Goal: Task Accomplishment & Management: Manage account settings

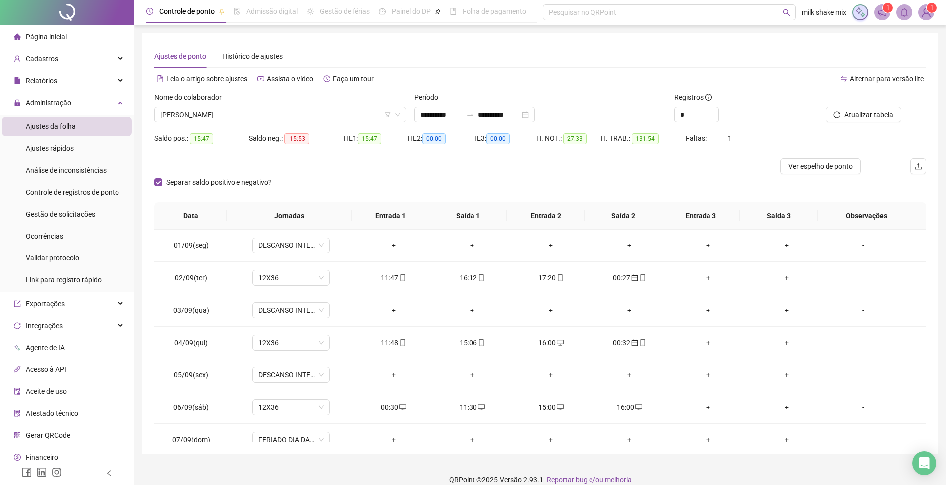
scroll to position [503, 0]
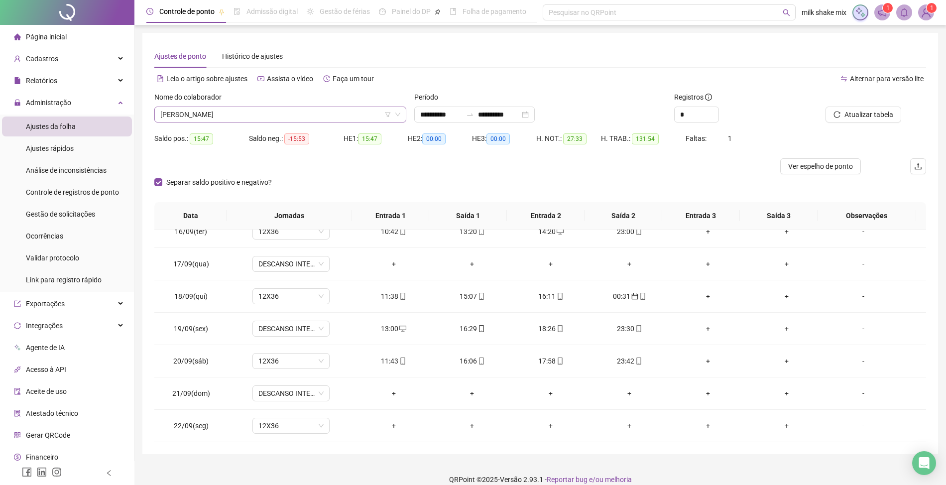
click at [323, 112] on span "[PERSON_NAME]" at bounding box center [280, 114] width 240 height 15
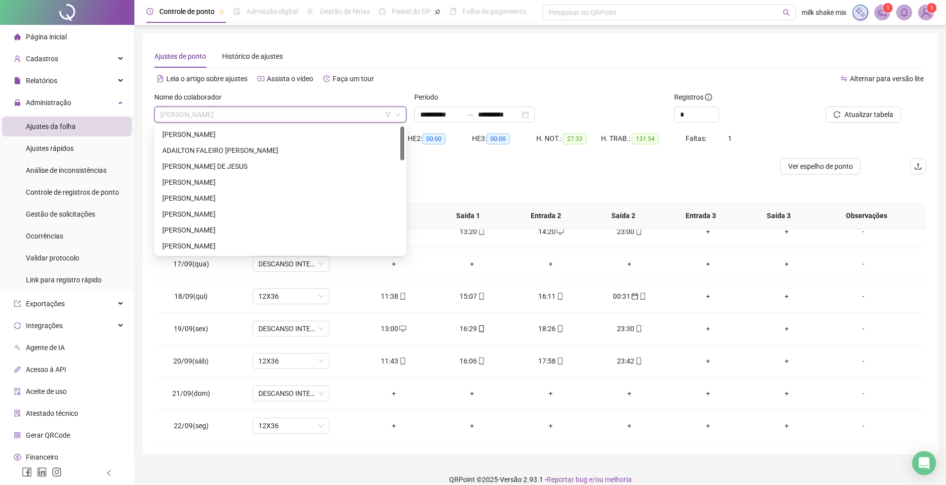
scroll to position [0, 0]
click at [350, 132] on div "[PERSON_NAME]" at bounding box center [280, 134] width 236 height 11
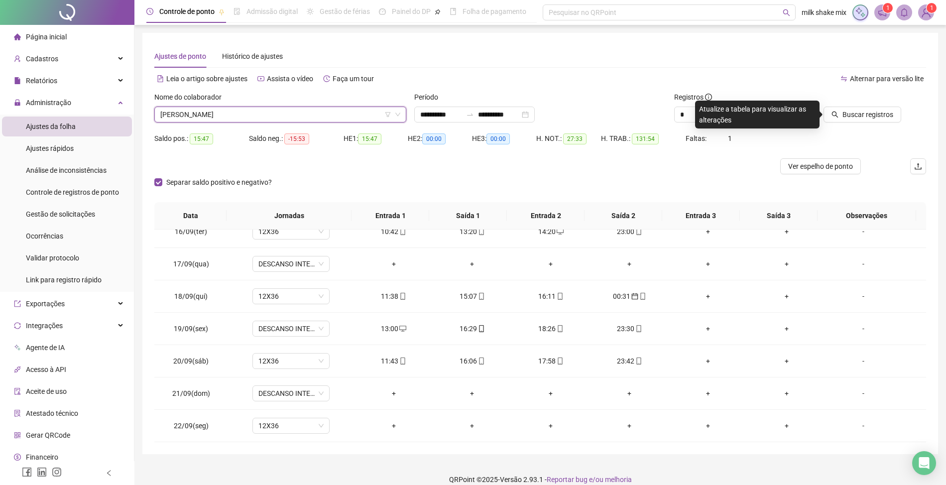
click at [841, 106] on div at bounding box center [852, 99] width 97 height 15
click at [894, 110] on button "Buscar registros" at bounding box center [862, 115] width 78 height 16
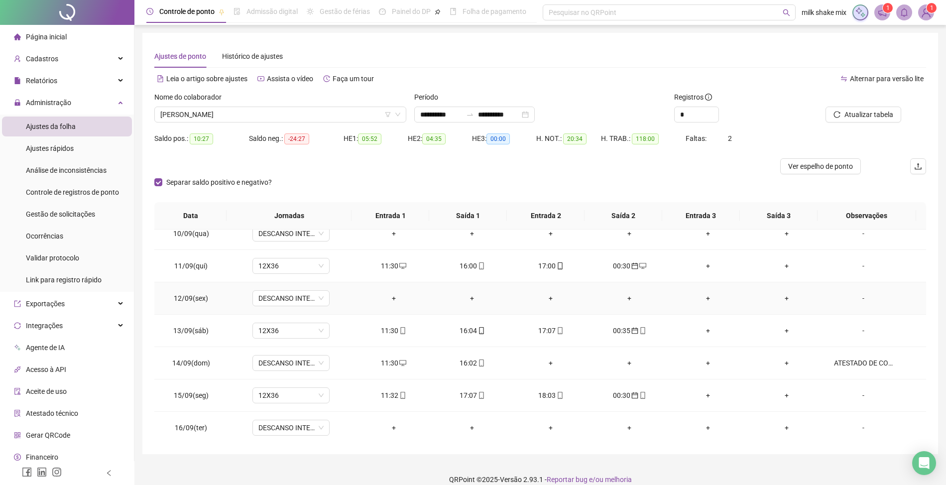
scroll to position [304, 0]
click at [871, 362] on div "ATESTADO DE COMPARECIMENTO" at bounding box center [863, 362] width 59 height 11
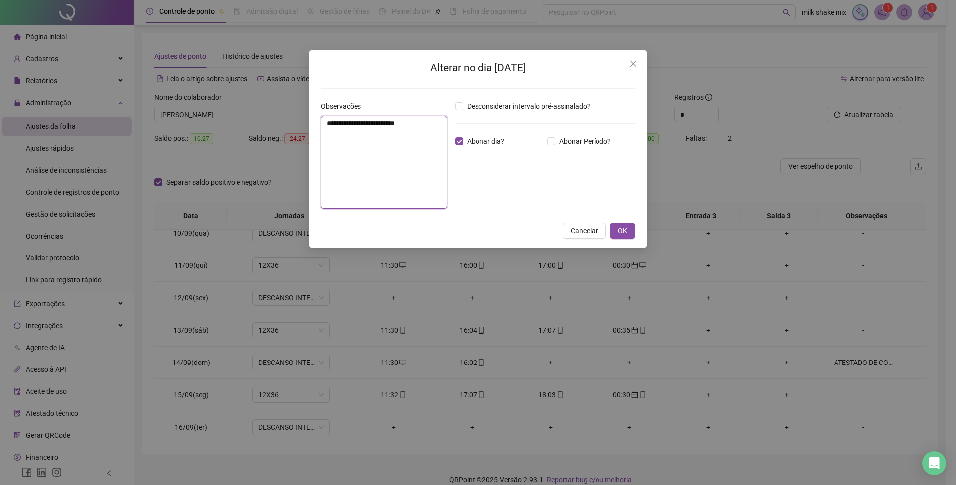
click at [347, 148] on textarea "**********" at bounding box center [384, 161] width 126 height 93
click at [439, 134] on textarea "**********" at bounding box center [384, 161] width 126 height 93
type textarea "**********"
click at [626, 226] on span "OK" at bounding box center [622, 230] width 9 height 11
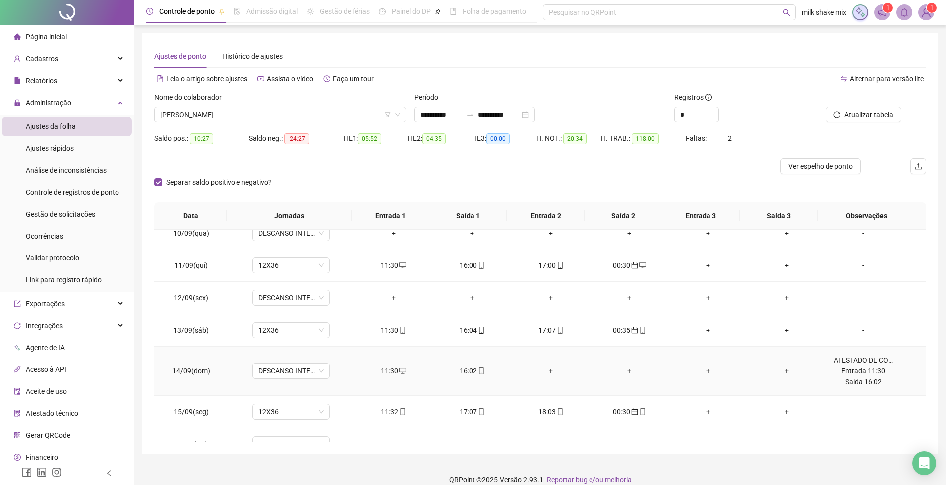
click at [384, 371] on div "11:30" at bounding box center [393, 370] width 63 height 11
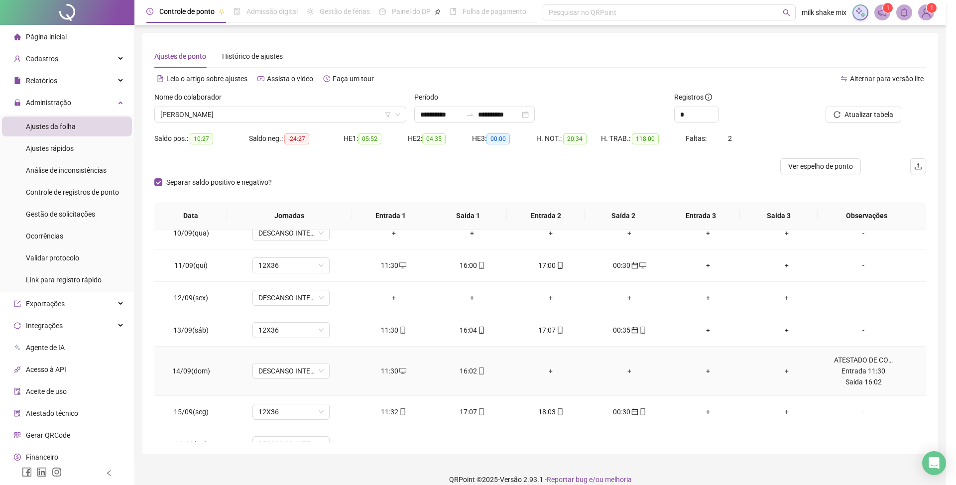
type input "**********"
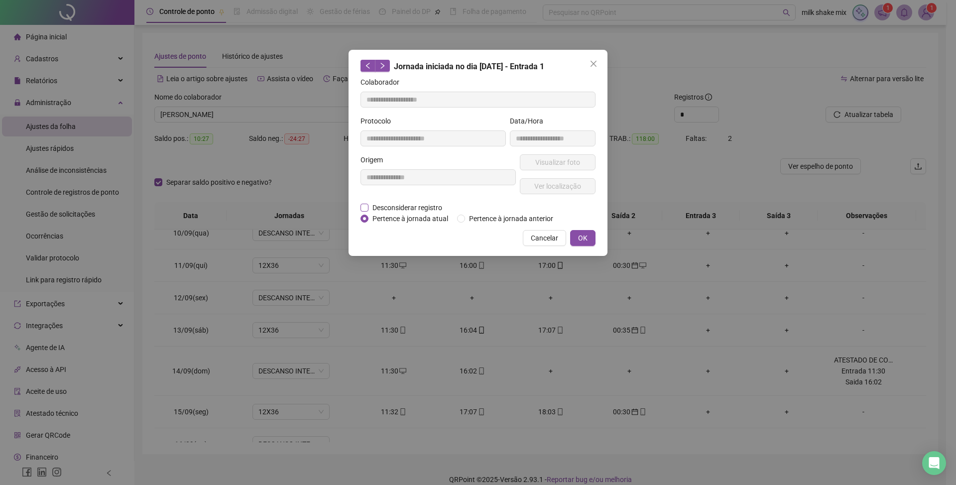
click at [413, 211] on span "Desconsiderar registro" at bounding box center [407, 207] width 78 height 11
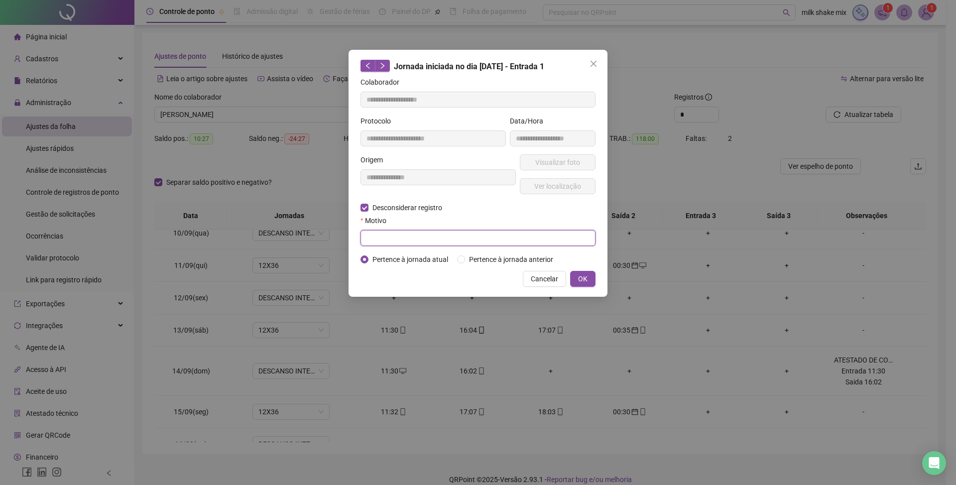
click at [408, 244] on input "text" at bounding box center [477, 238] width 235 height 16
type input "*"
click at [590, 283] on button "OK" at bounding box center [582, 279] width 25 height 16
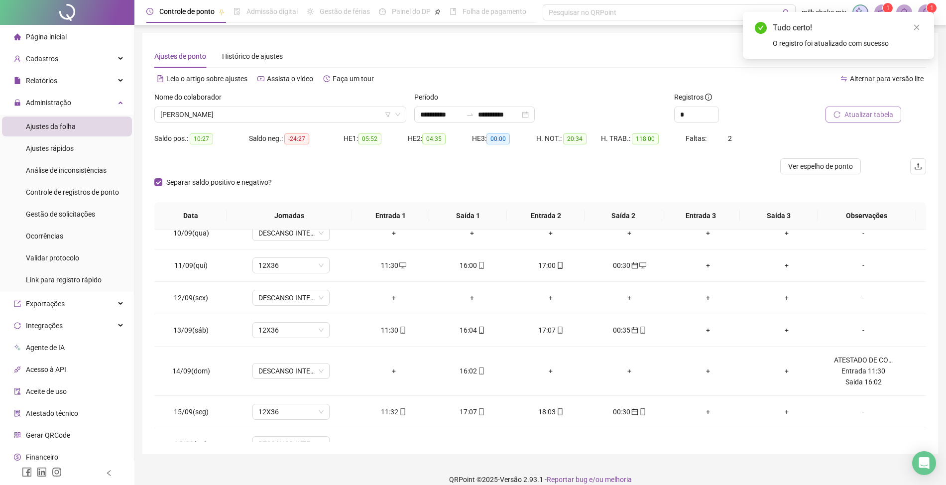
click at [868, 116] on span "Atualizar tabela" at bounding box center [868, 114] width 49 height 11
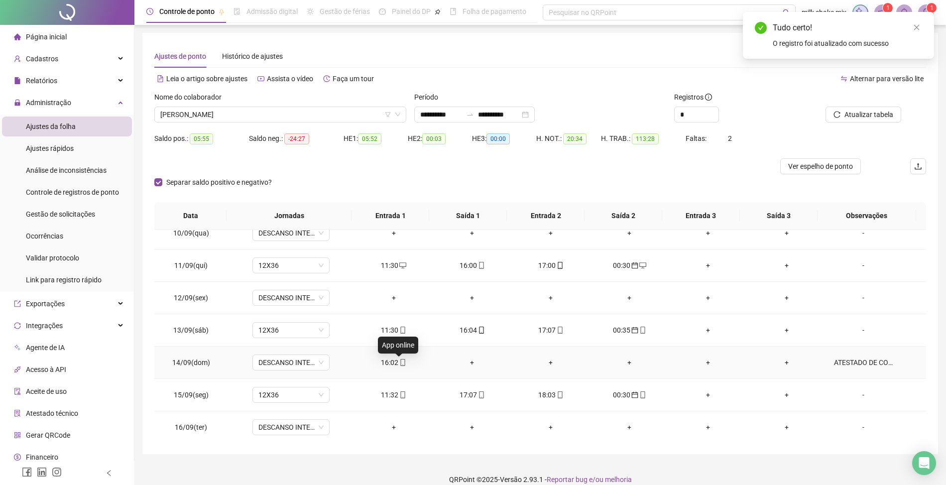
click at [391, 364] on div "16:02" at bounding box center [393, 362] width 63 height 11
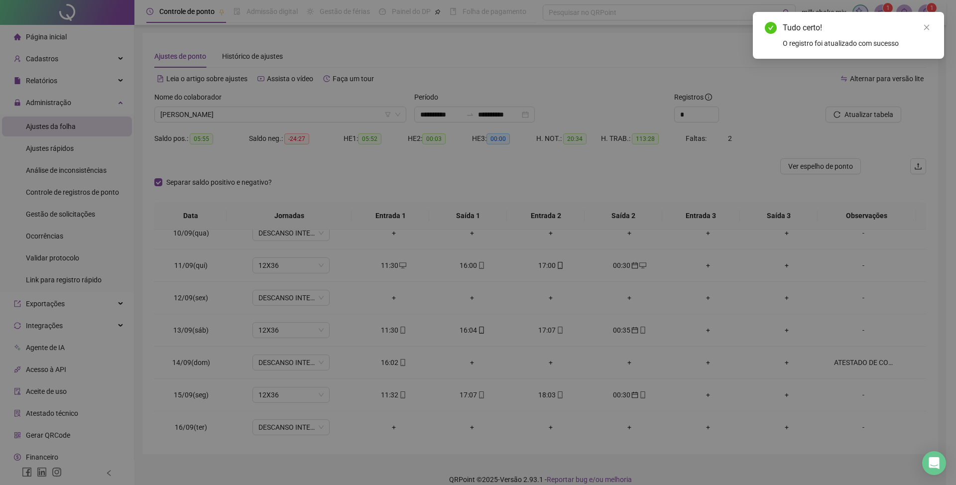
type input "**********"
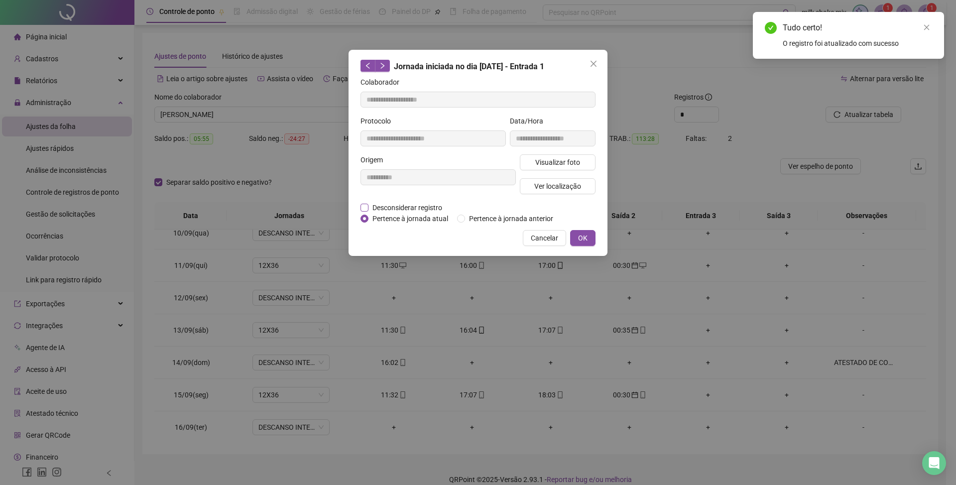
click at [423, 206] on span "Desconsiderar registro" at bounding box center [407, 207] width 78 height 11
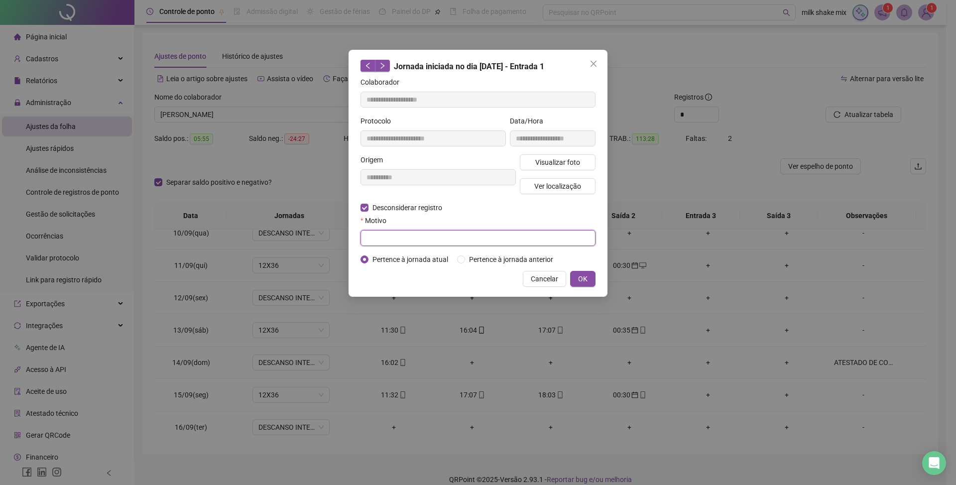
click at [391, 231] on input "text" at bounding box center [477, 238] width 235 height 16
type input "*"
click at [591, 280] on button "OK" at bounding box center [582, 279] width 25 height 16
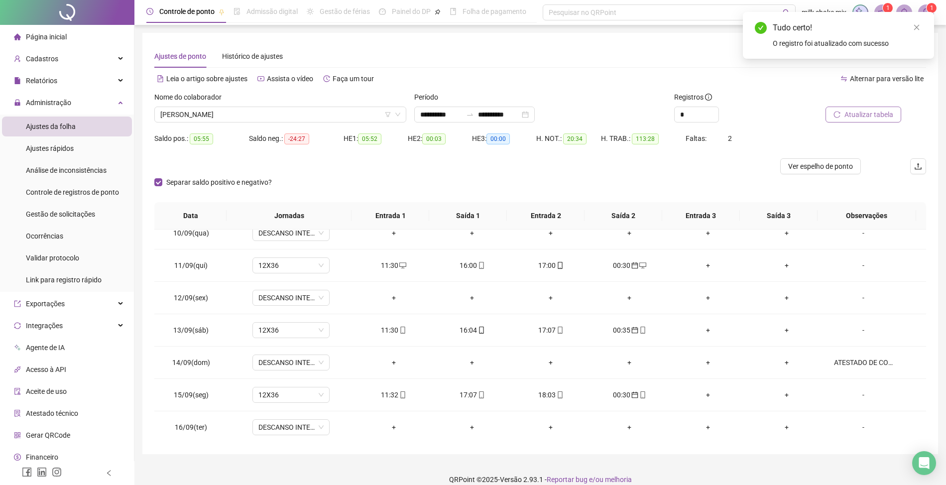
click at [872, 112] on span "Atualizar tabela" at bounding box center [868, 114] width 49 height 11
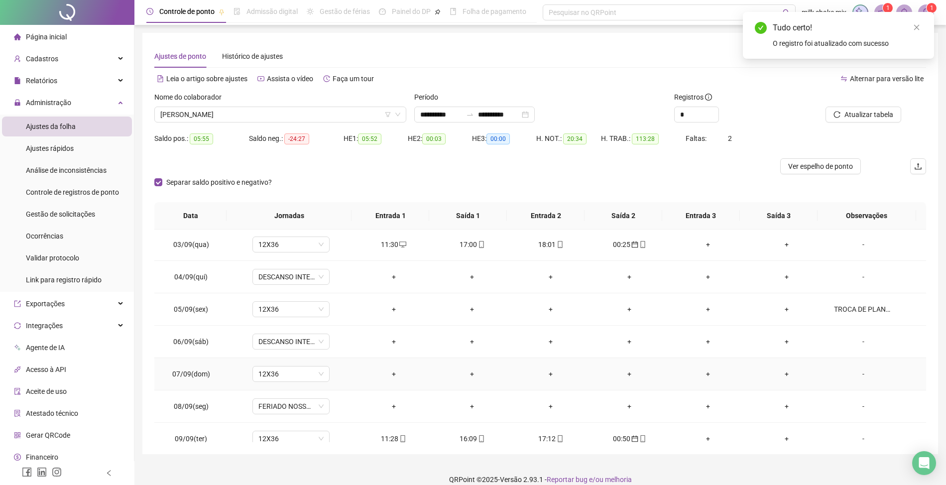
scroll to position [38, 0]
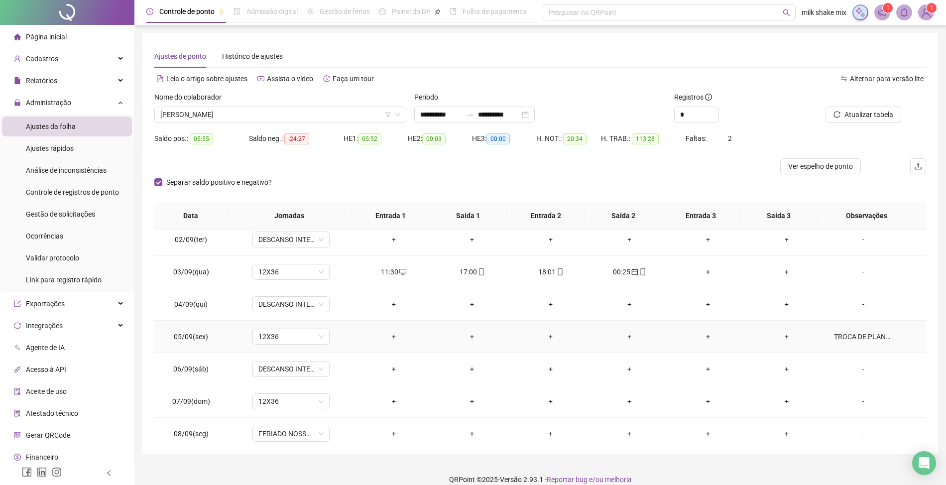
click at [863, 344] on td "TROCA DE PLANTÃO NÃO AUTORIZADA." at bounding box center [876, 337] width 100 height 32
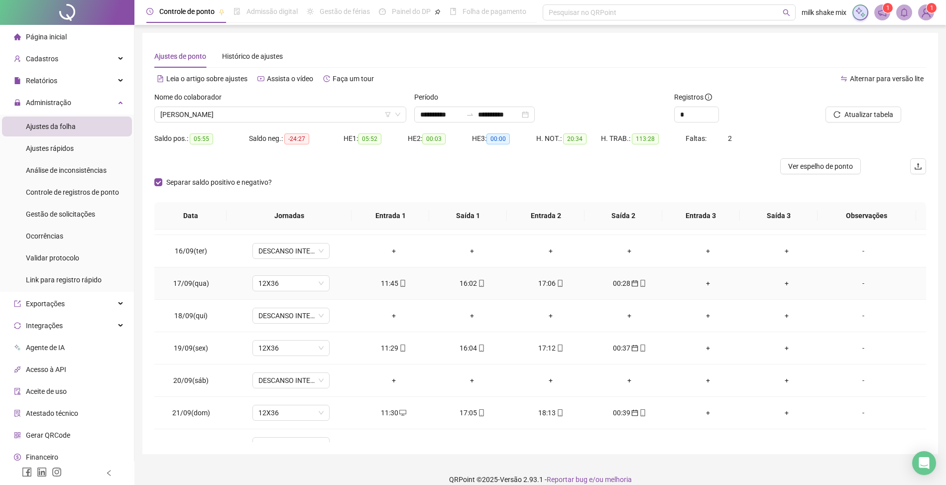
scroll to position [503, 0]
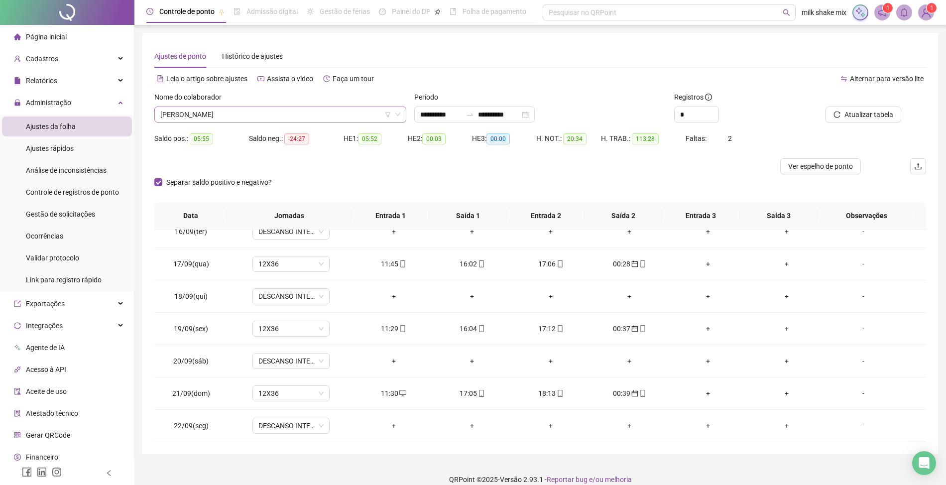
click at [286, 118] on span "[PERSON_NAME]" at bounding box center [280, 114] width 240 height 15
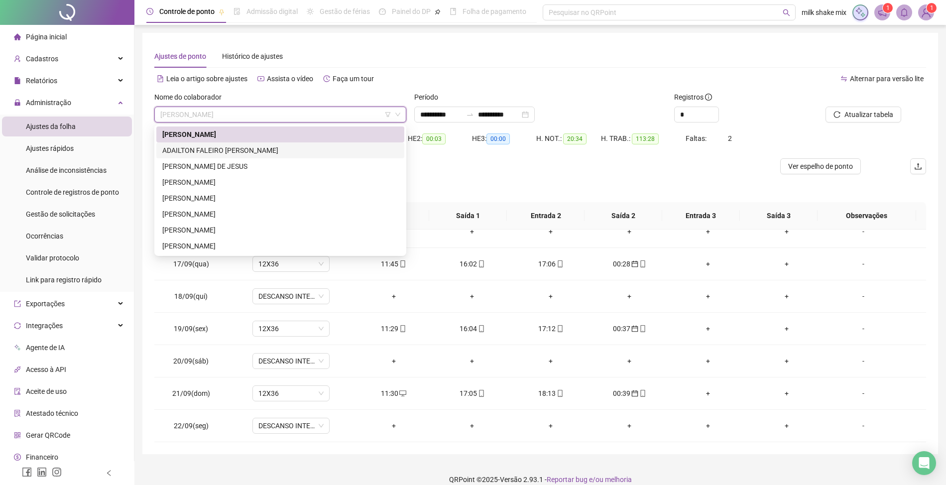
drag, startPoint x: 279, startPoint y: 152, endPoint x: 293, endPoint y: 148, distance: 14.0
click at [279, 152] on div "ADAILTON FALEIRO [PERSON_NAME]" at bounding box center [280, 150] width 236 height 11
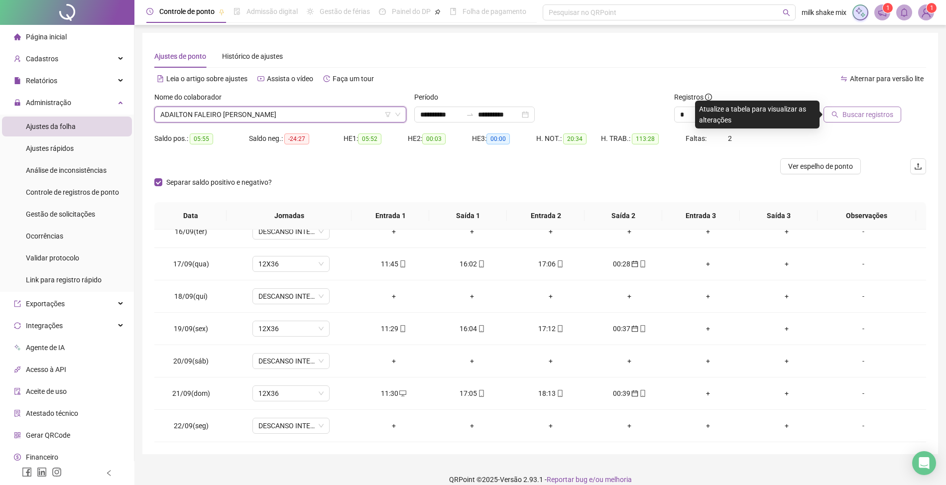
click at [865, 118] on span "Buscar registros" at bounding box center [867, 114] width 51 height 11
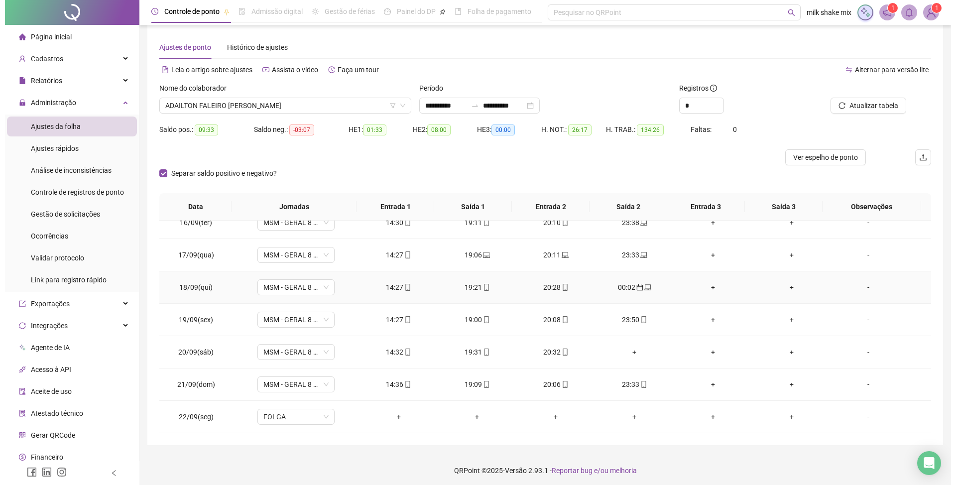
scroll to position [12, 0]
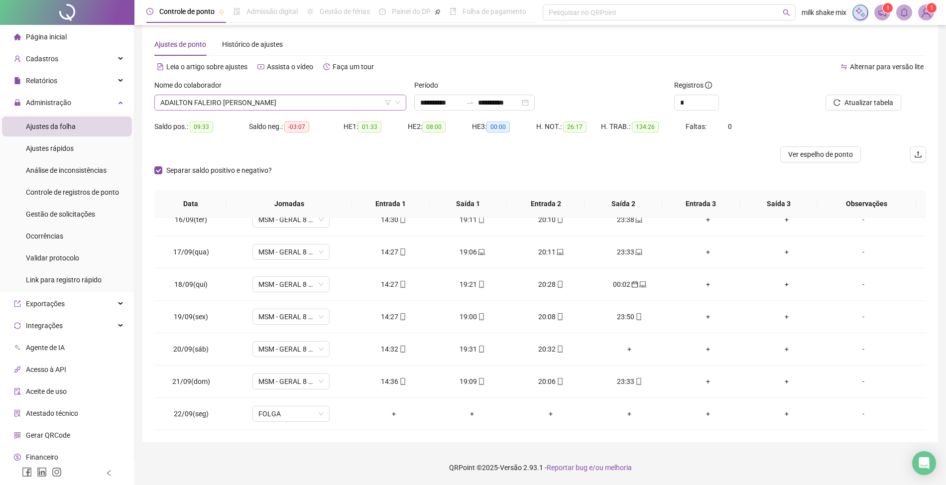
click at [340, 96] on span "ADAILTON FALEIRO [PERSON_NAME]" at bounding box center [280, 102] width 240 height 15
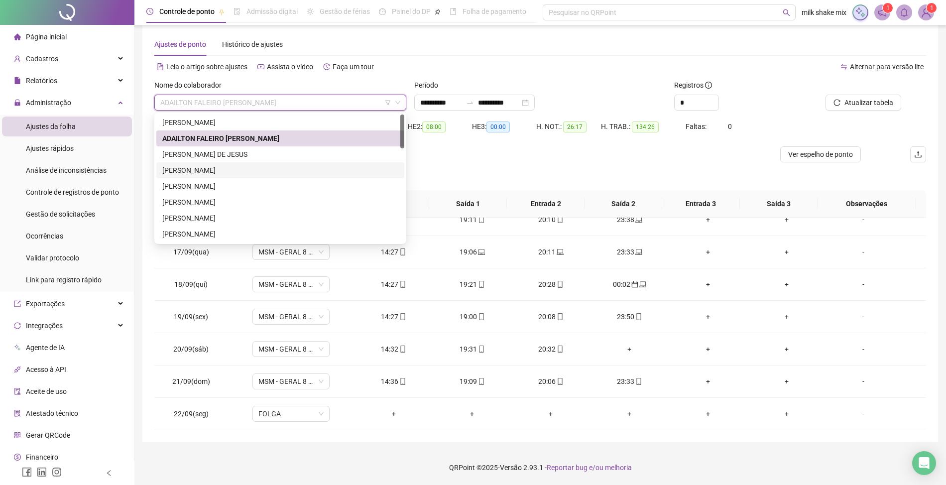
click at [244, 166] on div "[PERSON_NAME]" at bounding box center [280, 170] width 236 height 11
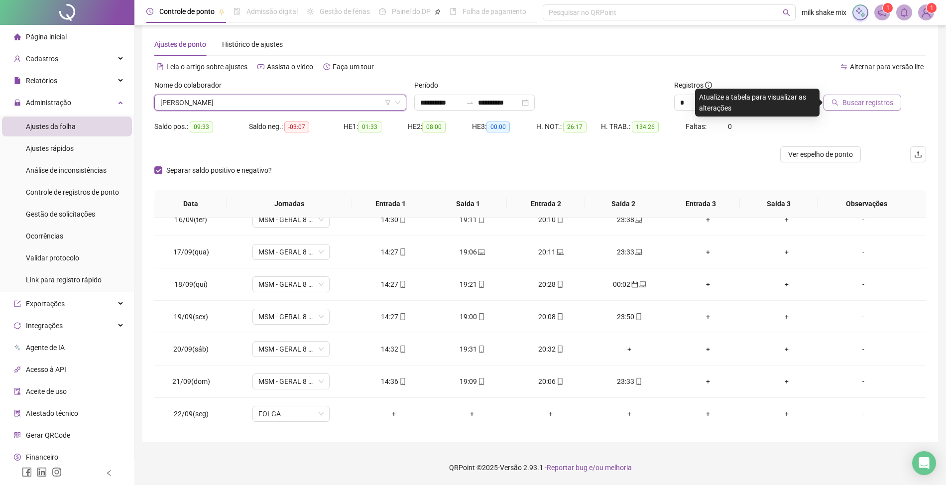
click at [863, 100] on span "Buscar registros" at bounding box center [867, 102] width 51 height 11
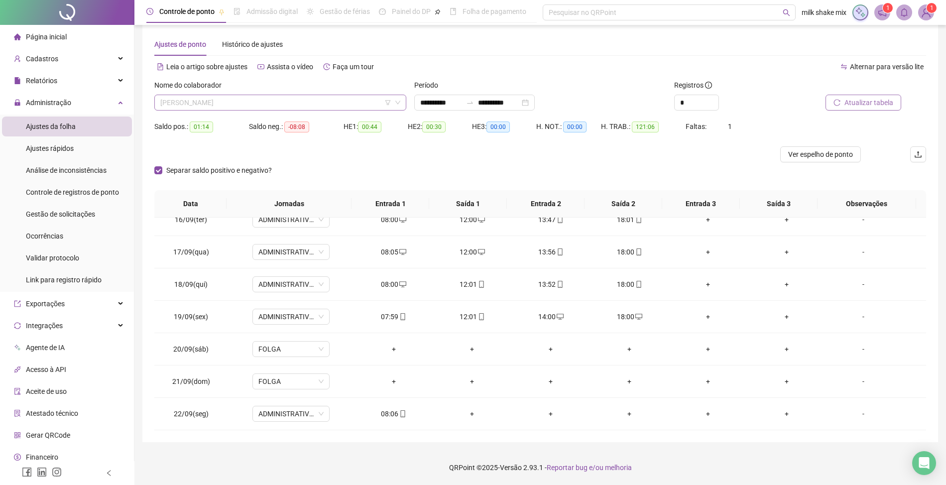
click at [292, 102] on span "[PERSON_NAME]" at bounding box center [280, 102] width 240 height 15
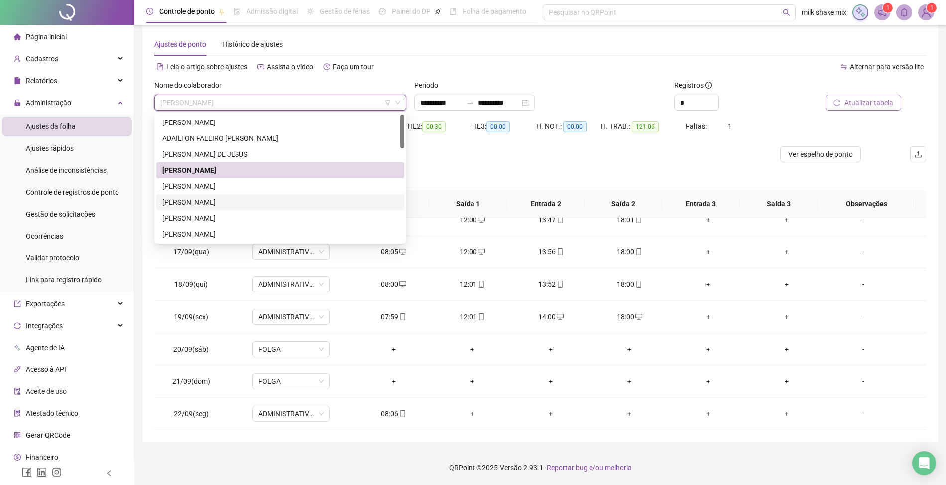
click at [228, 198] on div "[PERSON_NAME]" at bounding box center [280, 202] width 236 height 11
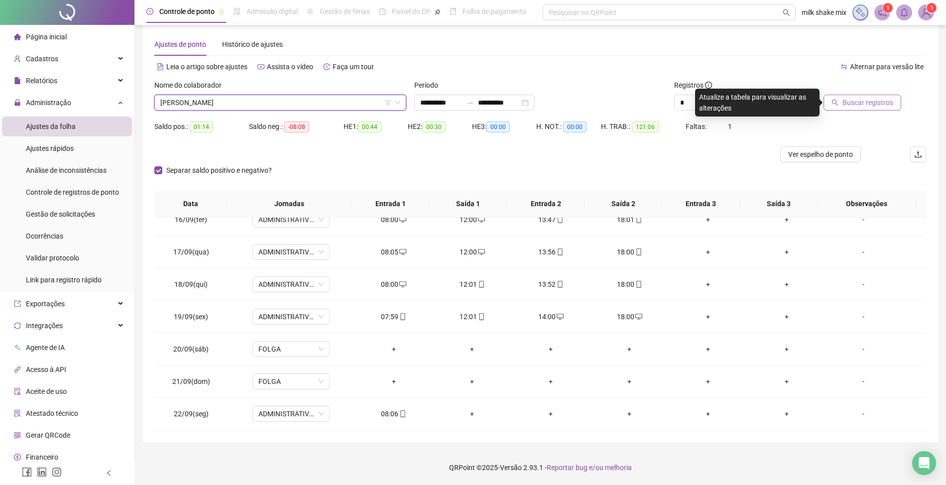
click at [330, 106] on span "[PERSON_NAME]" at bounding box center [280, 102] width 240 height 15
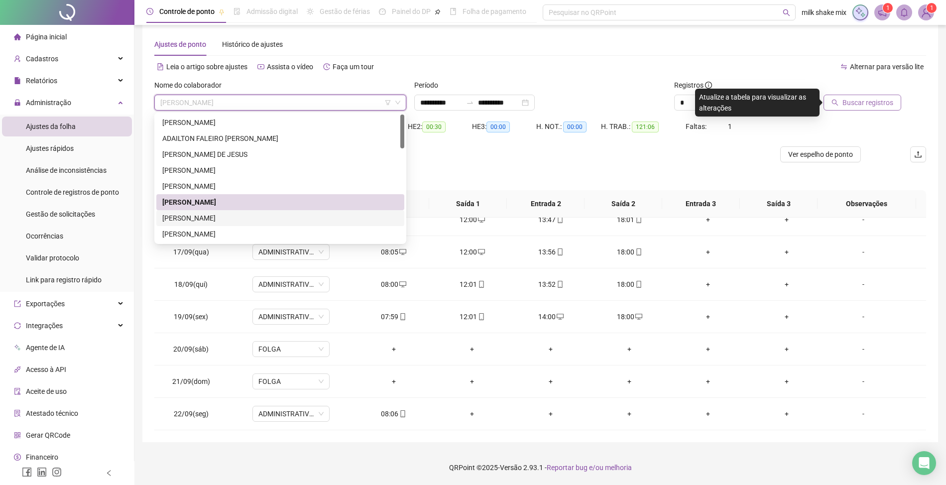
click at [198, 219] on div "[PERSON_NAME]" at bounding box center [280, 218] width 236 height 11
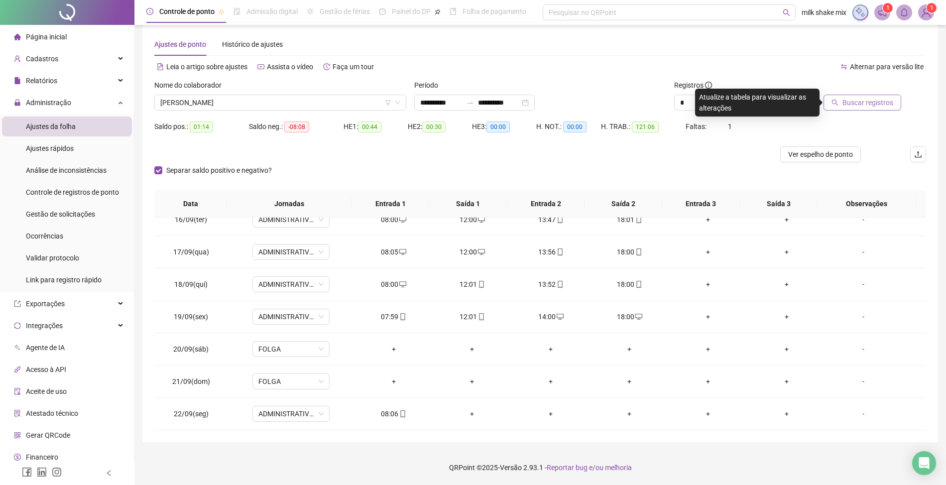
click at [874, 104] on span "Buscar registros" at bounding box center [867, 102] width 51 height 11
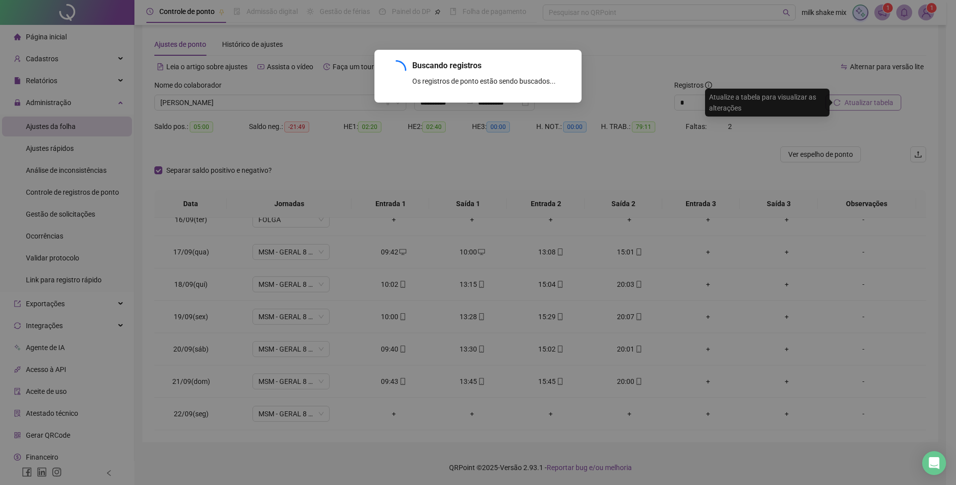
scroll to position [275, 0]
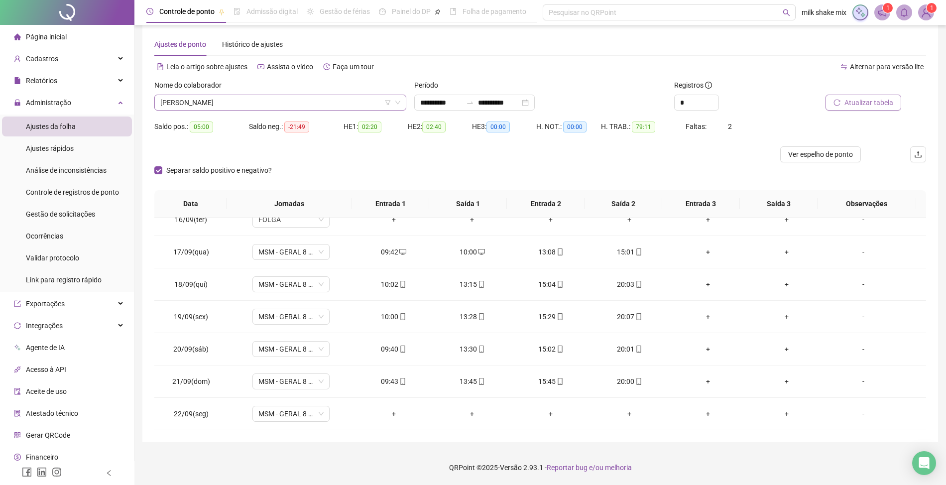
click at [328, 97] on span "[PERSON_NAME]" at bounding box center [280, 102] width 240 height 15
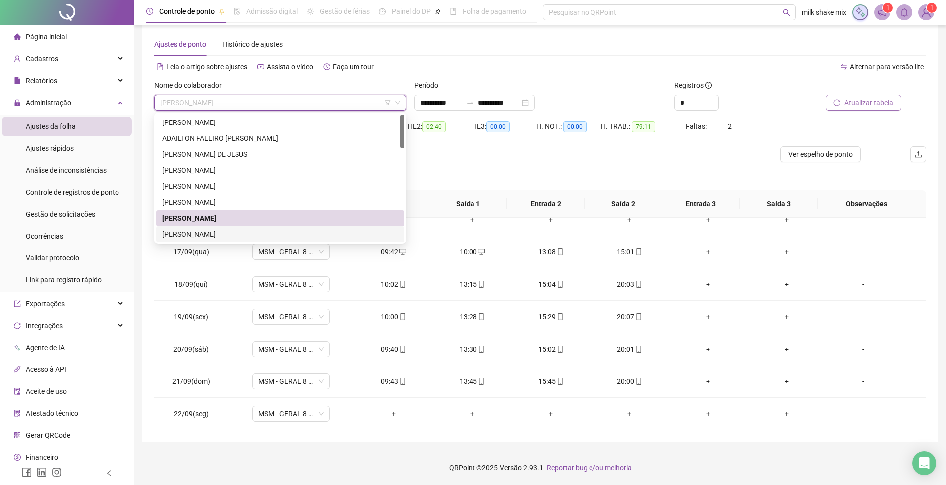
click at [204, 228] on div "[PERSON_NAME]" at bounding box center [280, 233] width 236 height 11
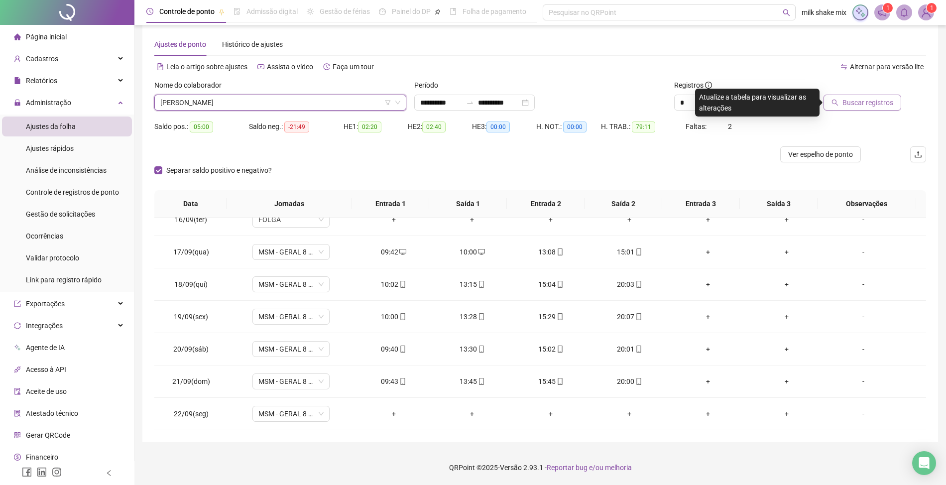
click at [863, 111] on div "Buscar registros" at bounding box center [865, 99] width 130 height 39
click at [866, 105] on span "Buscar registros" at bounding box center [867, 102] width 51 height 11
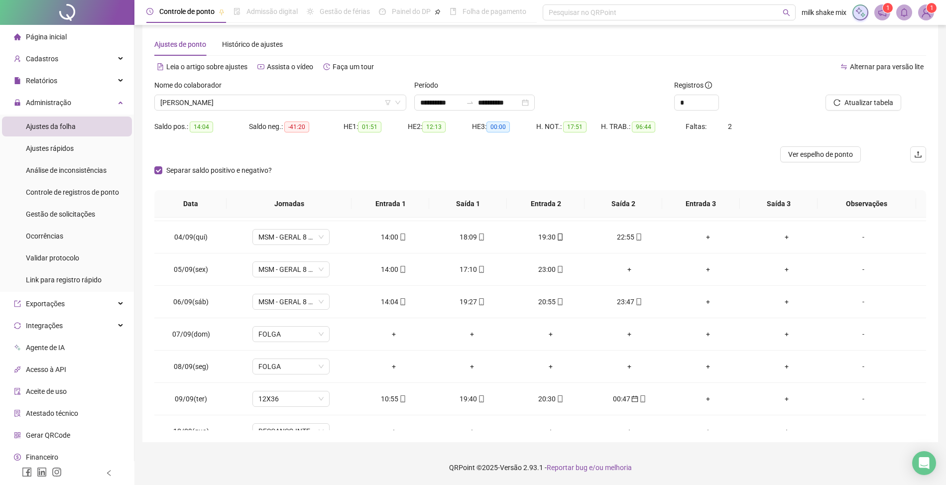
scroll to position [265, 0]
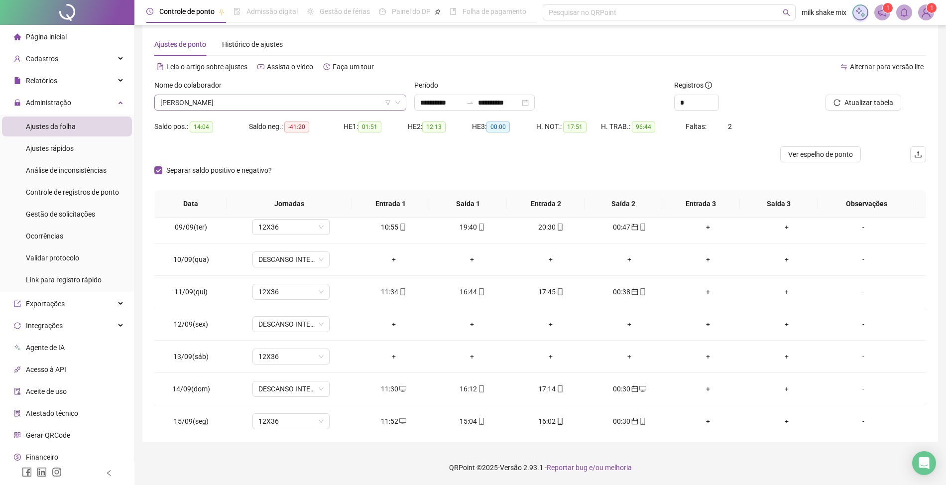
click at [312, 98] on span "[PERSON_NAME]" at bounding box center [280, 102] width 240 height 15
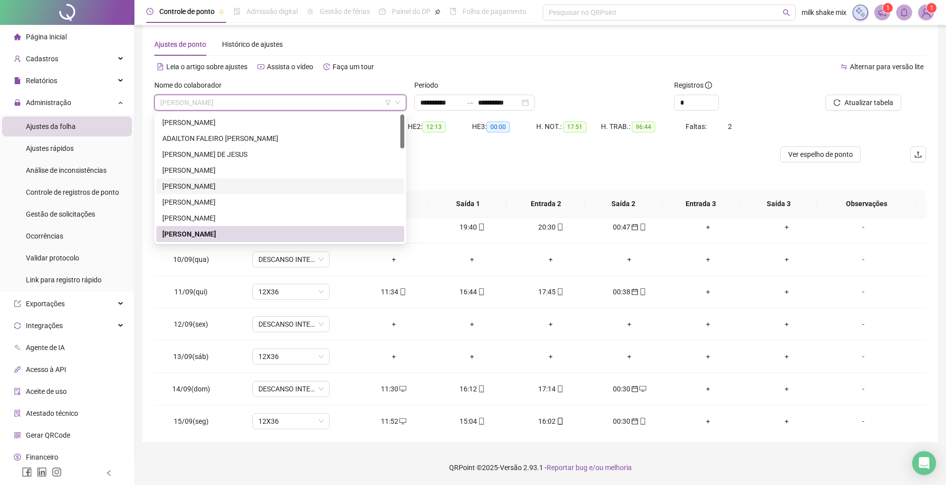
click at [471, 166] on div "Separar saldo positivo e negativo?" at bounding box center [540, 176] width 772 height 28
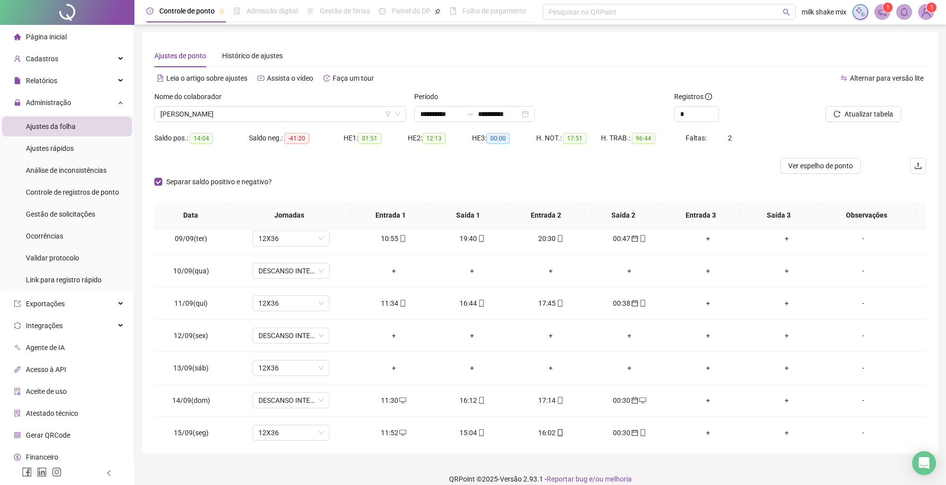
scroll to position [0, 0]
click at [312, 112] on span "[PERSON_NAME]" at bounding box center [280, 114] width 240 height 15
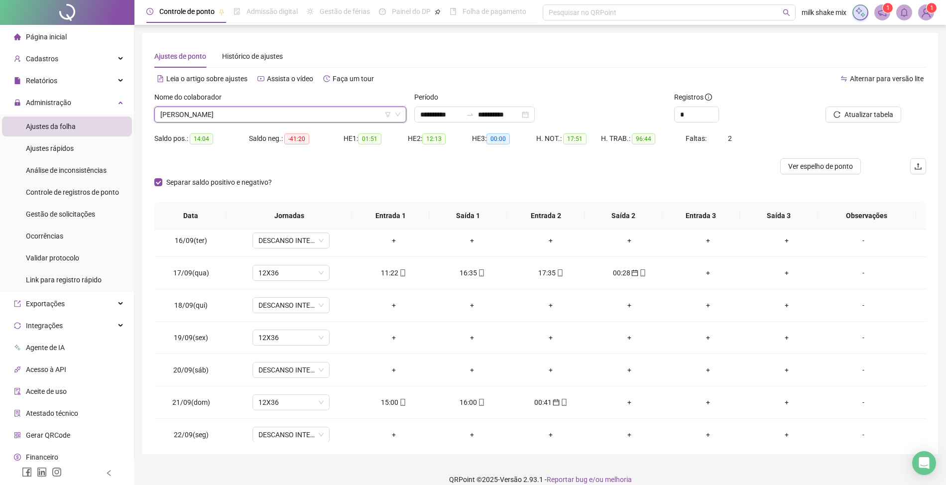
scroll to position [503, 0]
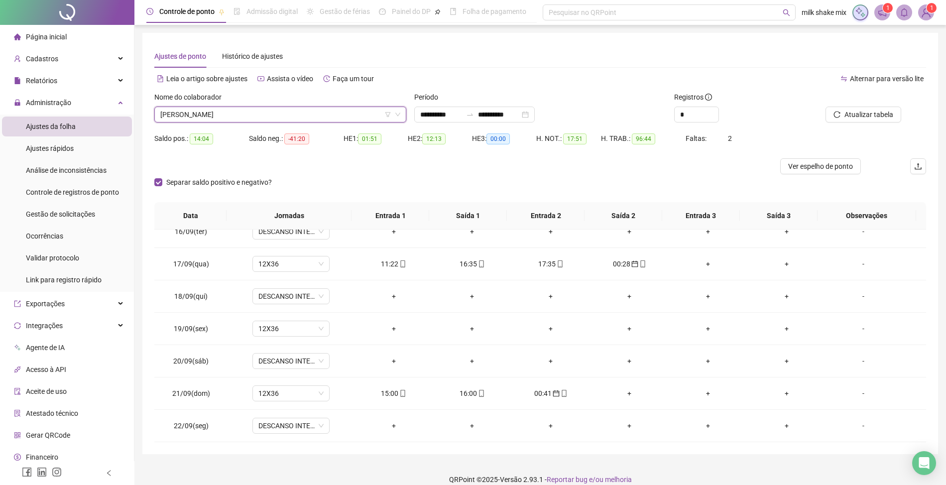
click at [271, 112] on span "[PERSON_NAME]" at bounding box center [280, 114] width 240 height 15
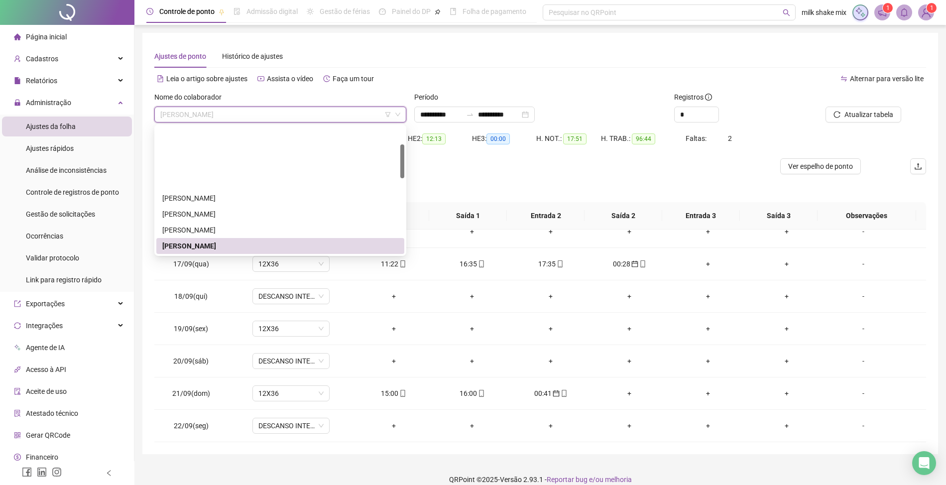
scroll to position [66, 0]
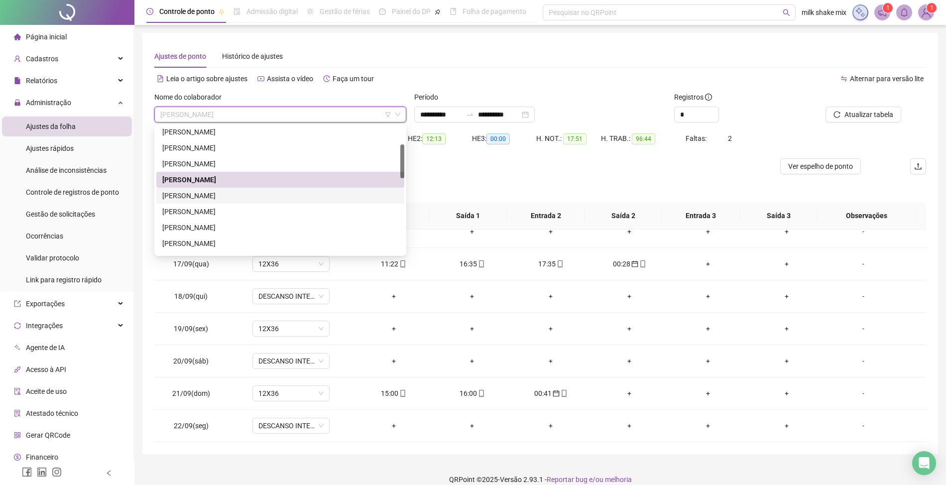
click at [224, 194] on div "[PERSON_NAME]" at bounding box center [280, 195] width 236 height 11
